Goal: Find specific fact: Find specific fact

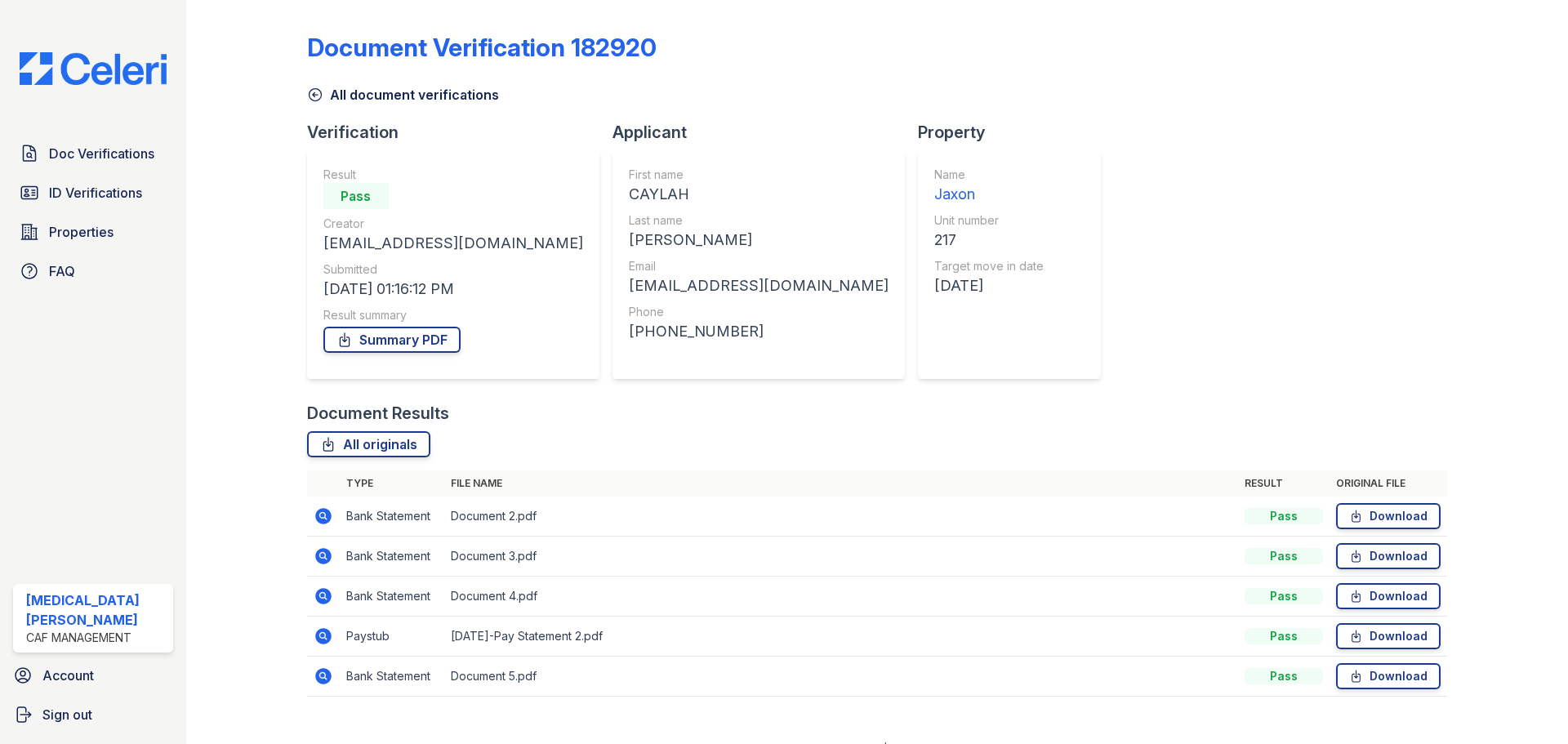
drag, startPoint x: 0, startPoint y: 0, endPoint x: 329, endPoint y: 100, distance: 343.9
click at [329, 100] on link "All document verifications" at bounding box center [403, 95] width 192 height 20
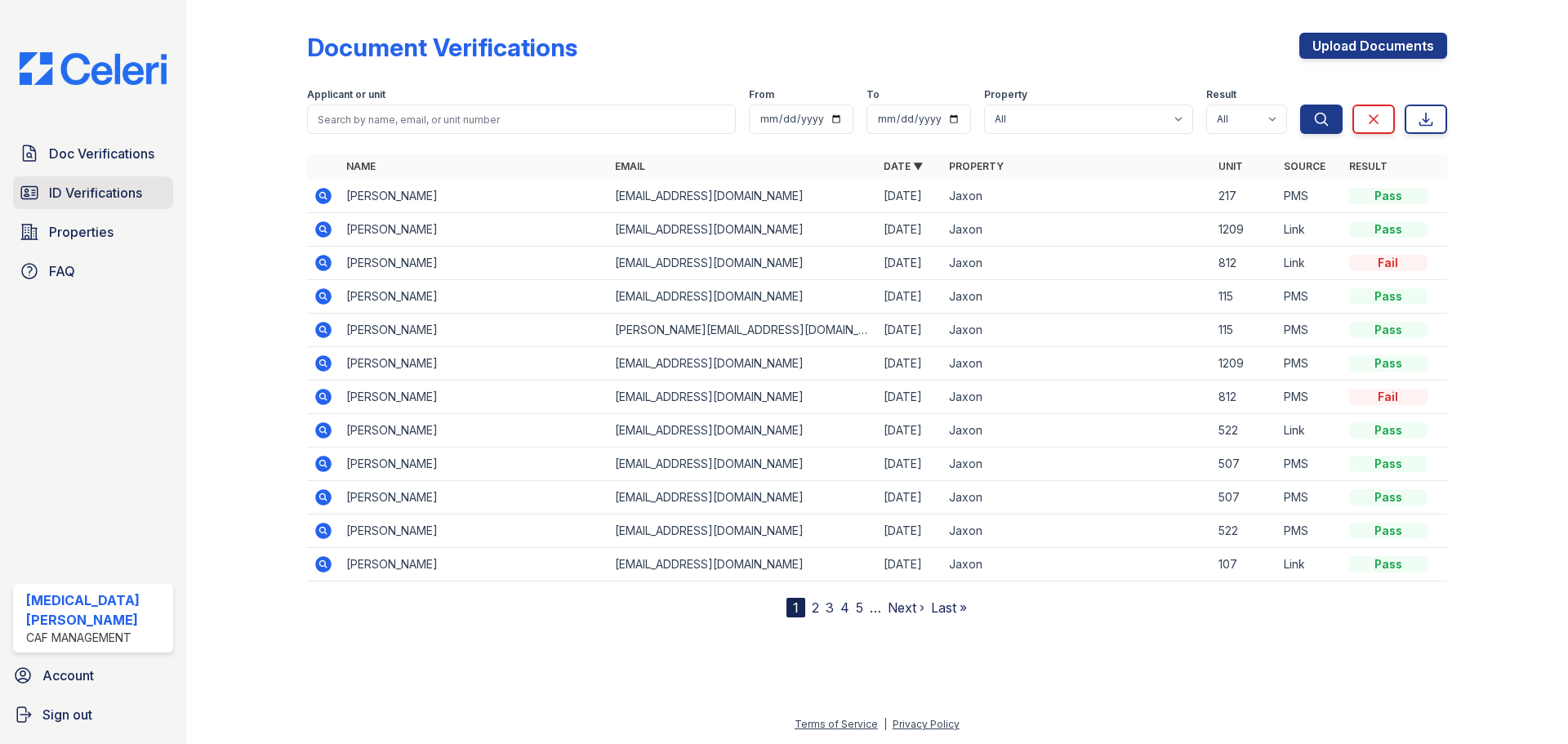
click at [119, 199] on span "ID Verifications" at bounding box center [95, 193] width 93 height 20
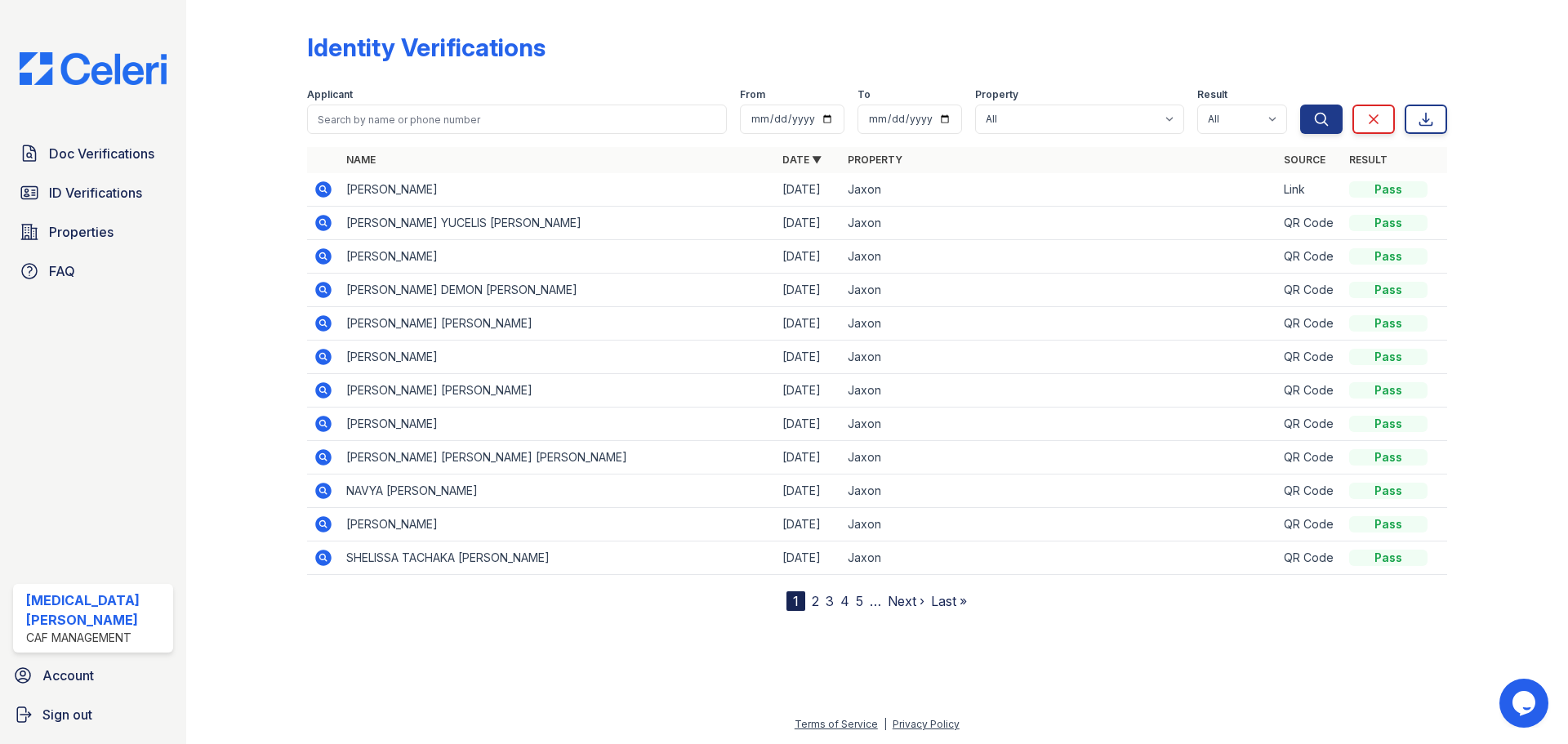
click at [230, 64] on div at bounding box center [260, 308] width 95 height 604
click at [123, 198] on span "ID Verifications" at bounding box center [95, 193] width 93 height 20
click at [135, 189] on span "ID Verifications" at bounding box center [95, 193] width 93 height 20
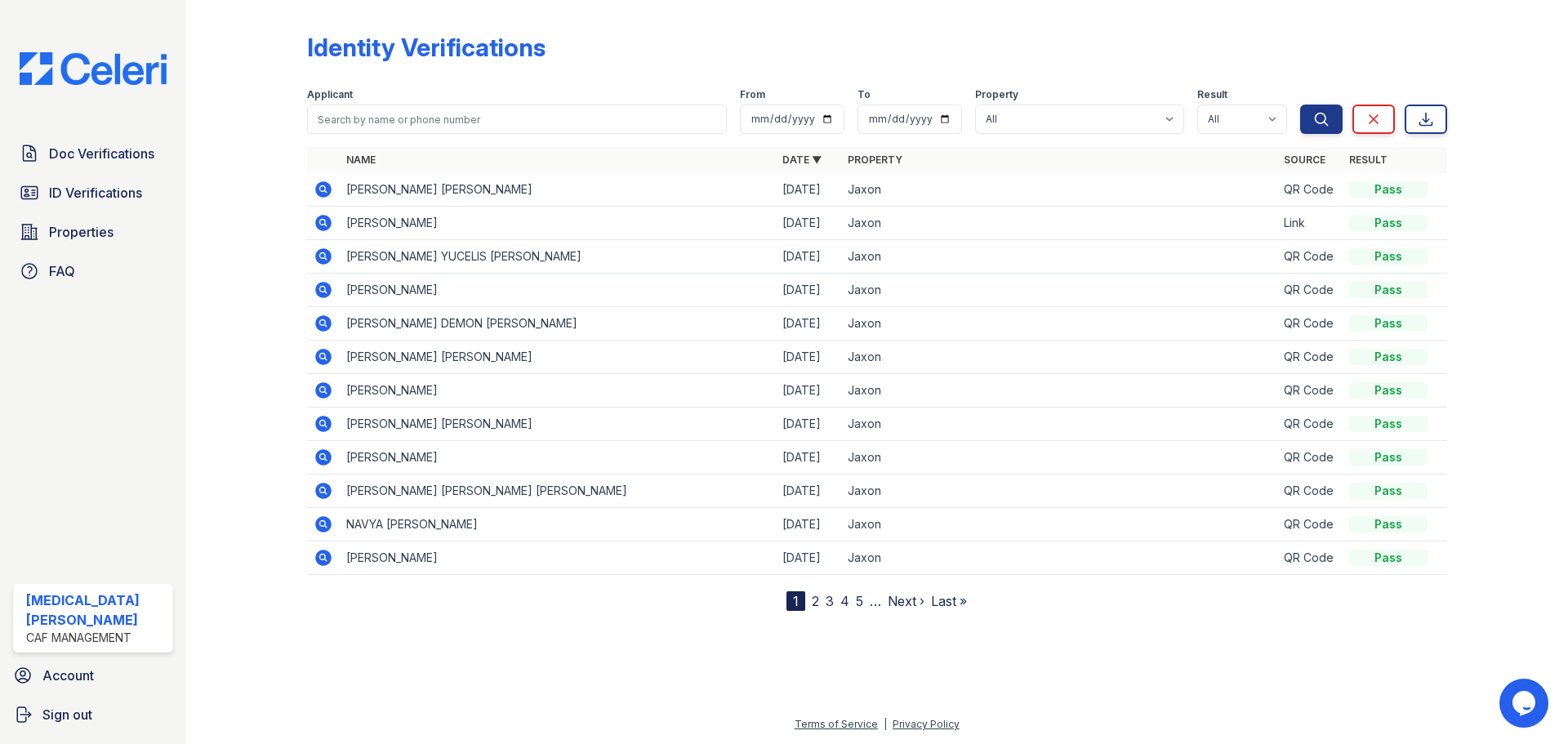
click at [327, 193] on icon at bounding box center [323, 189] width 17 height 17
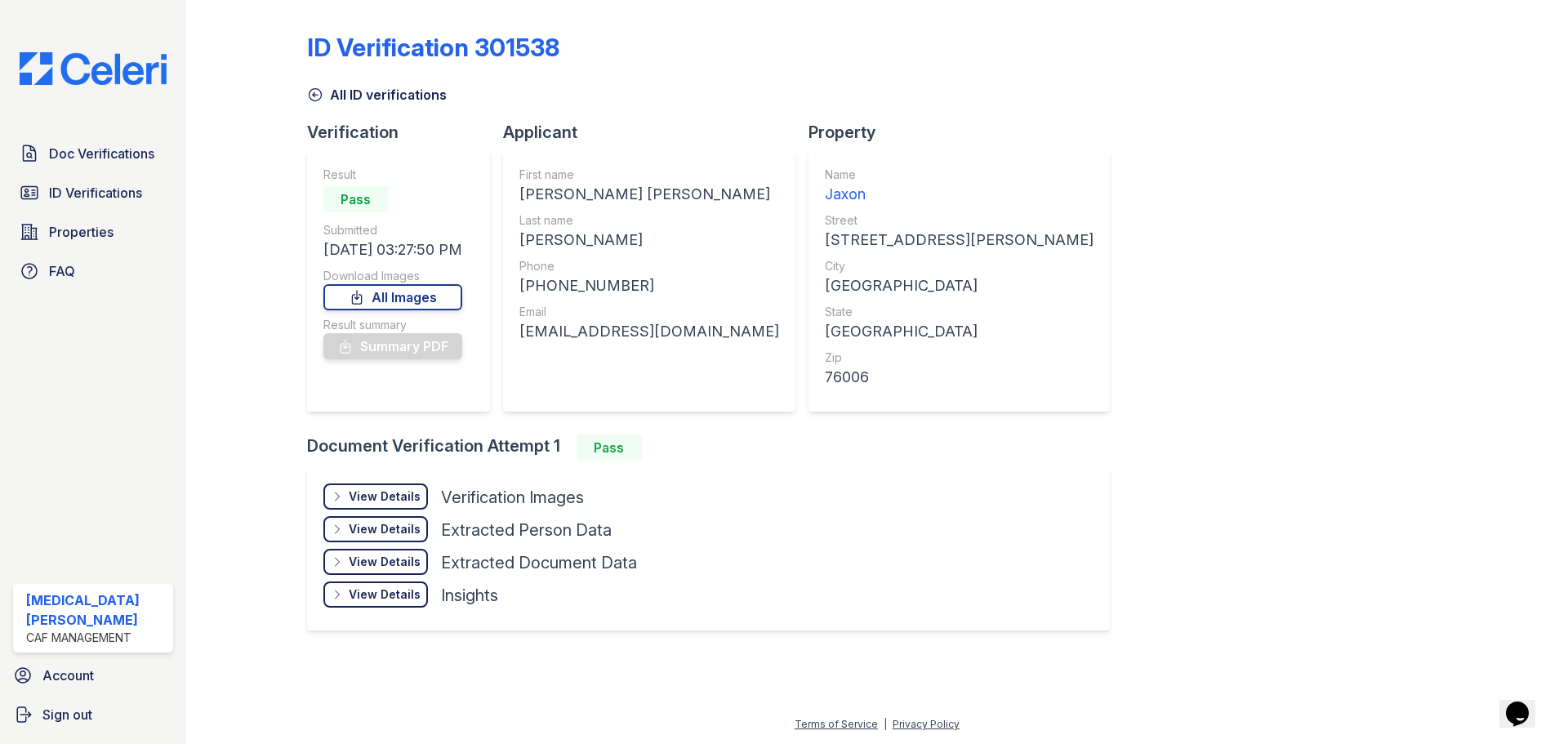
click at [550, 184] on div "[PERSON_NAME] [PERSON_NAME]" at bounding box center [648, 194] width 260 height 23
click at [551, 245] on div "[PERSON_NAME]" at bounding box center [648, 239] width 260 height 23
click at [552, 245] on div "[PERSON_NAME]" at bounding box center [648, 239] width 260 height 23
copy div "[PERSON_NAME]"
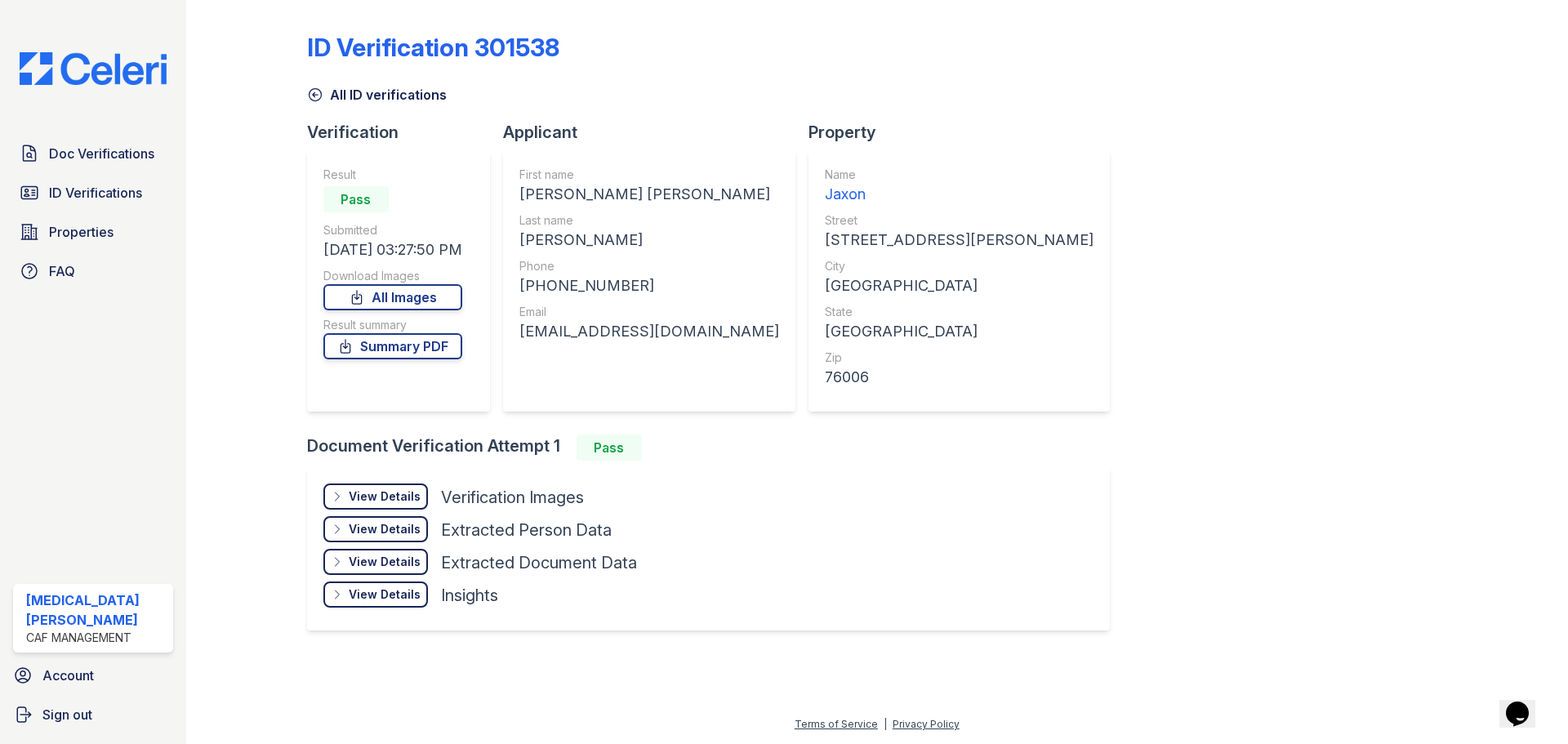
click at [589, 283] on div "[PHONE_NUMBER]" at bounding box center [648, 285] width 260 height 23
copy div "17144296882"
click at [587, 330] on div "[EMAIL_ADDRESS][DOMAIN_NAME]" at bounding box center [648, 331] width 260 height 23
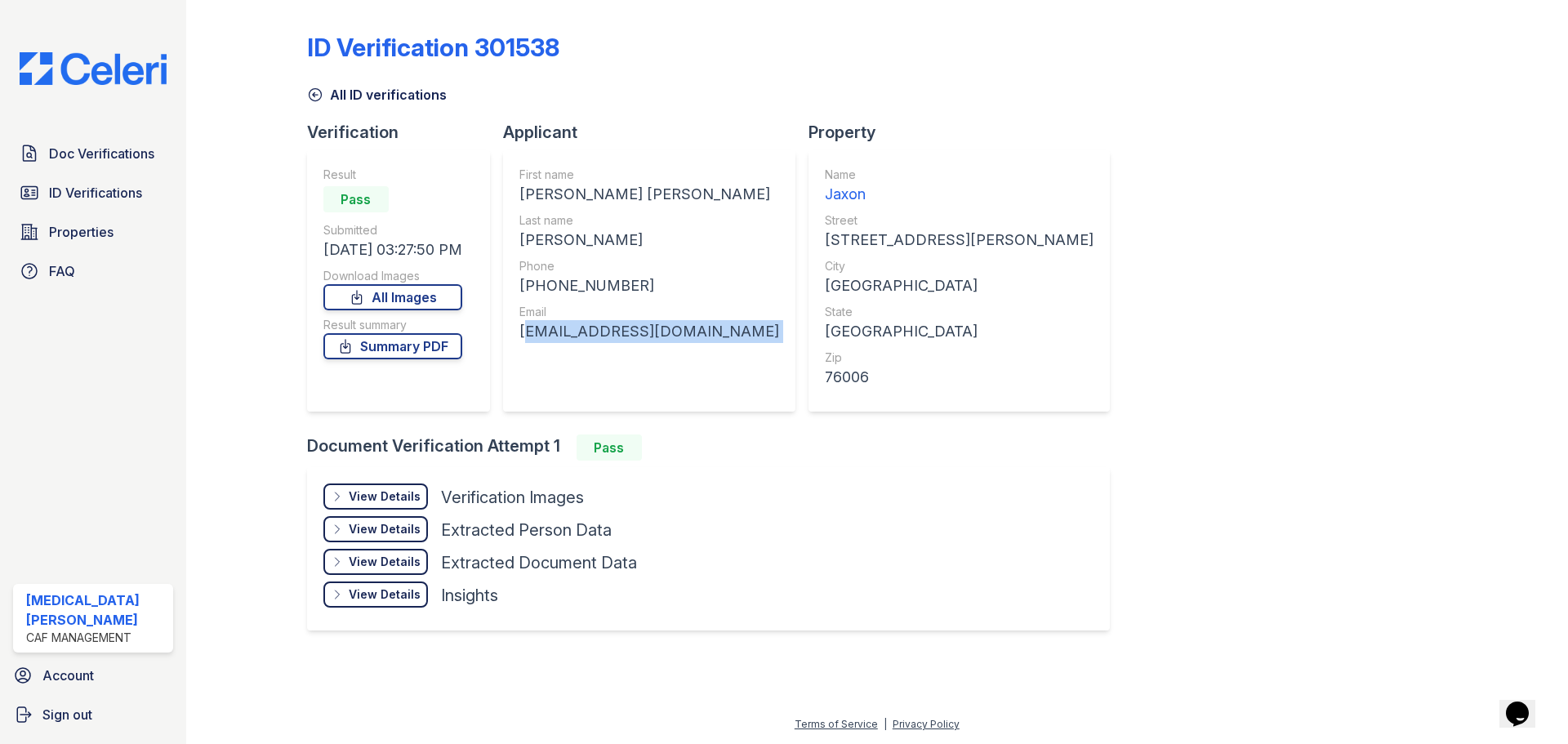
click at [587, 330] on div "[EMAIL_ADDRESS][DOMAIN_NAME]" at bounding box center [648, 331] width 260 height 23
copy div "[EMAIL_ADDRESS][DOMAIN_NAME]"
